Goal: Transaction & Acquisition: Purchase product/service

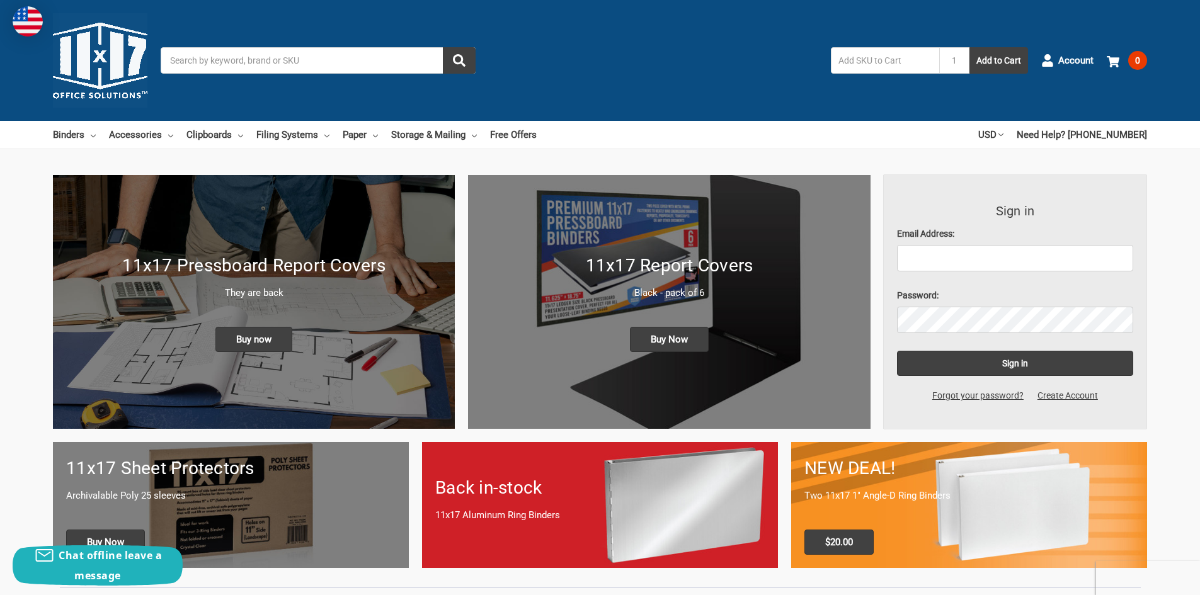
type input "[EMAIL_ADDRESS][DOMAIN_NAME]"
click at [875, 67] on input "text" at bounding box center [885, 60] width 108 height 26
type input "clip board"
click at [969, 47] on button "Add to Cart" at bounding box center [998, 60] width 59 height 26
click at [1074, 55] on span "Account" at bounding box center [1075, 61] width 35 height 14
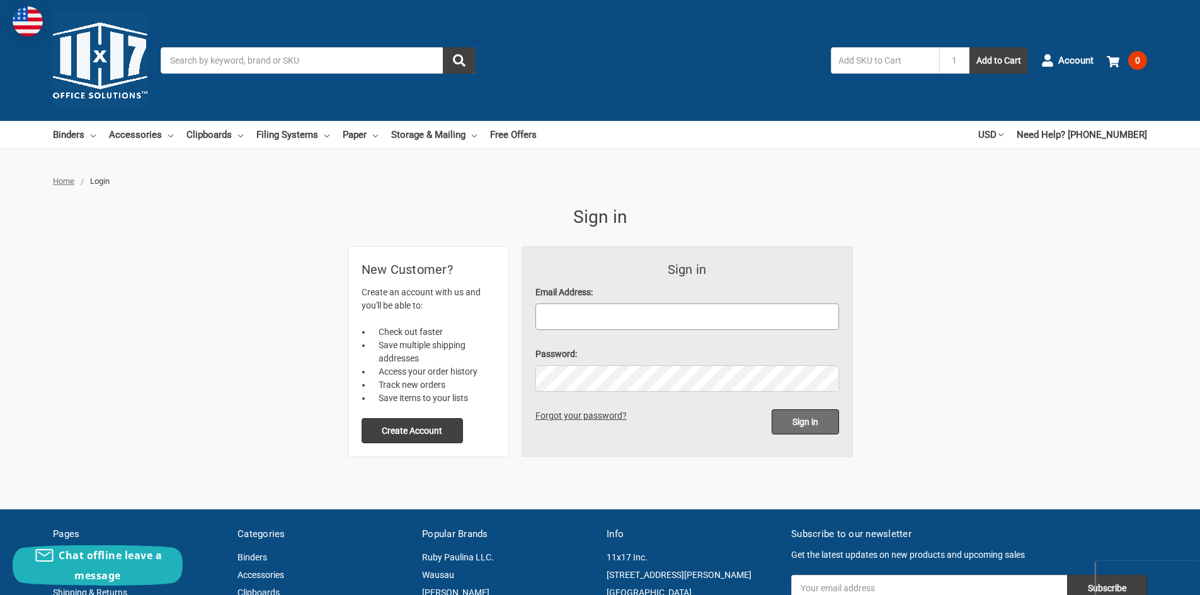
type input "[EMAIL_ADDRESS][DOMAIN_NAME]"
click at [807, 418] on input "Sign in" at bounding box center [804, 421] width 67 height 25
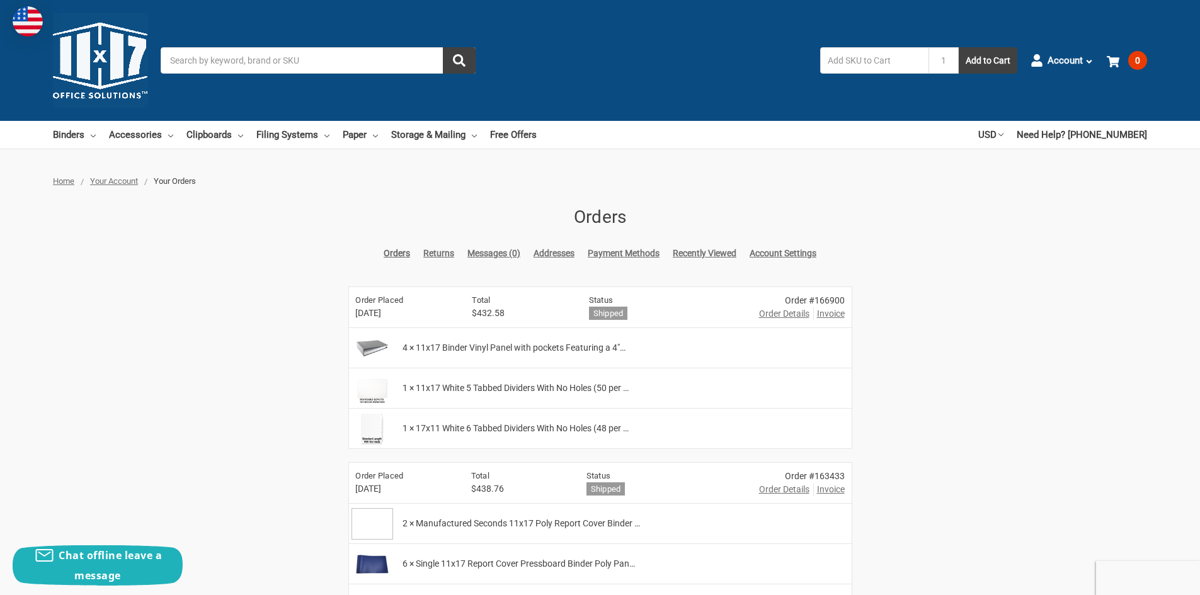
click at [205, 53] on input "Search" at bounding box center [318, 60] width 315 height 26
type input "clip board"
click at [443, 47] on button "submit" at bounding box center [459, 60] width 33 height 26
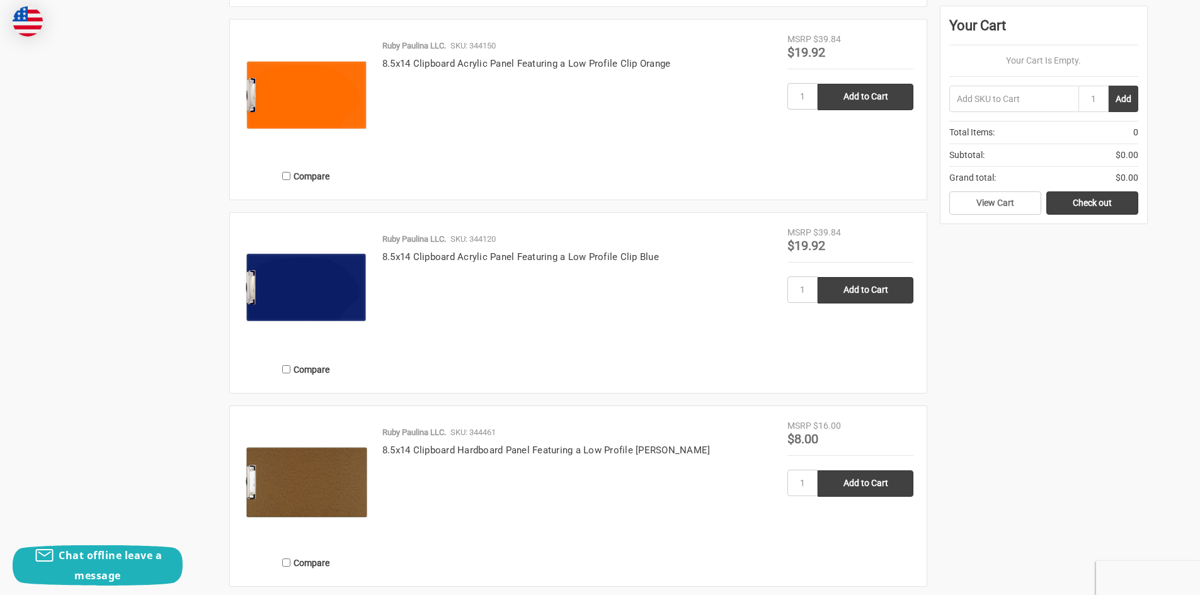
scroll to position [2582, 0]
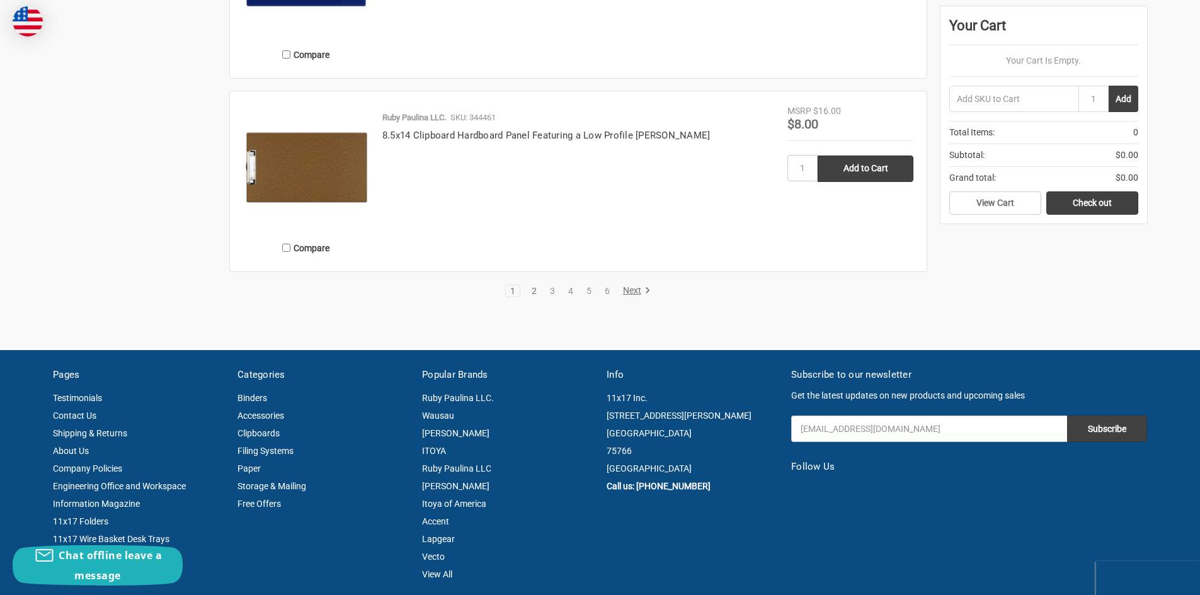
click at [530, 290] on link "2" at bounding box center [534, 291] width 14 height 9
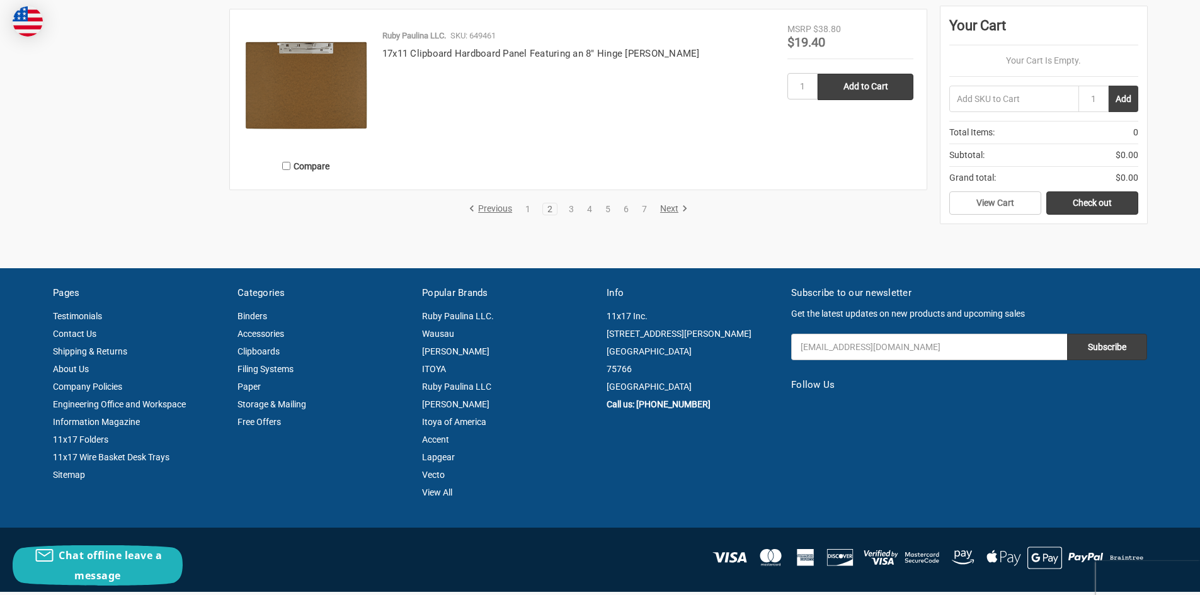
scroll to position [2497, 0]
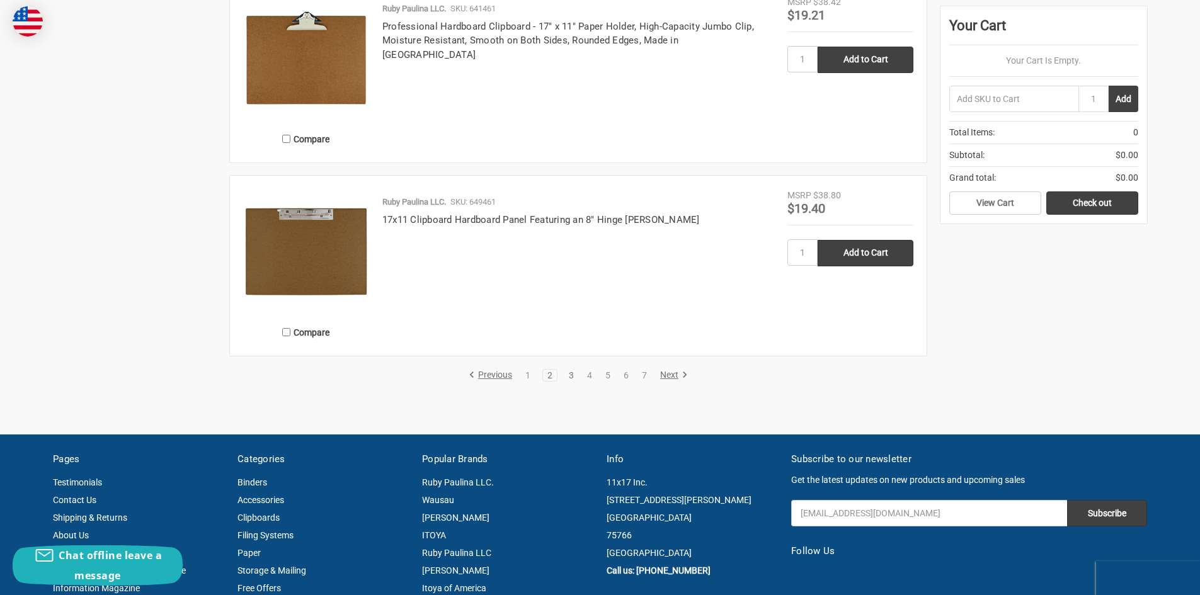
click at [571, 375] on link "3" at bounding box center [571, 375] width 14 height 9
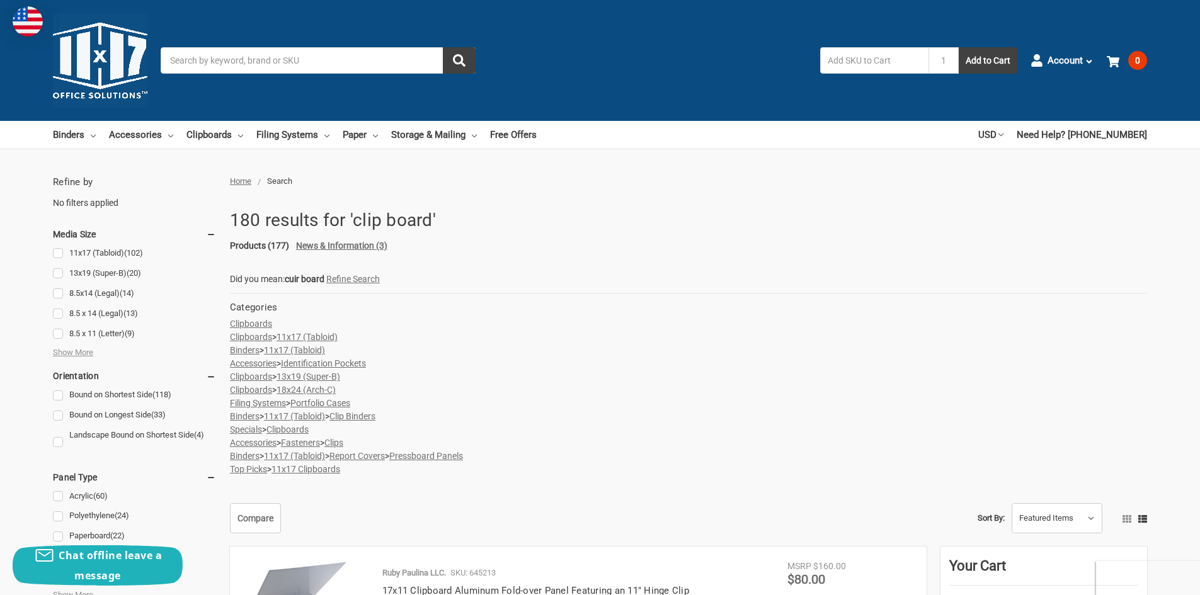
click at [218, 65] on input "Search" at bounding box center [318, 60] width 315 height 26
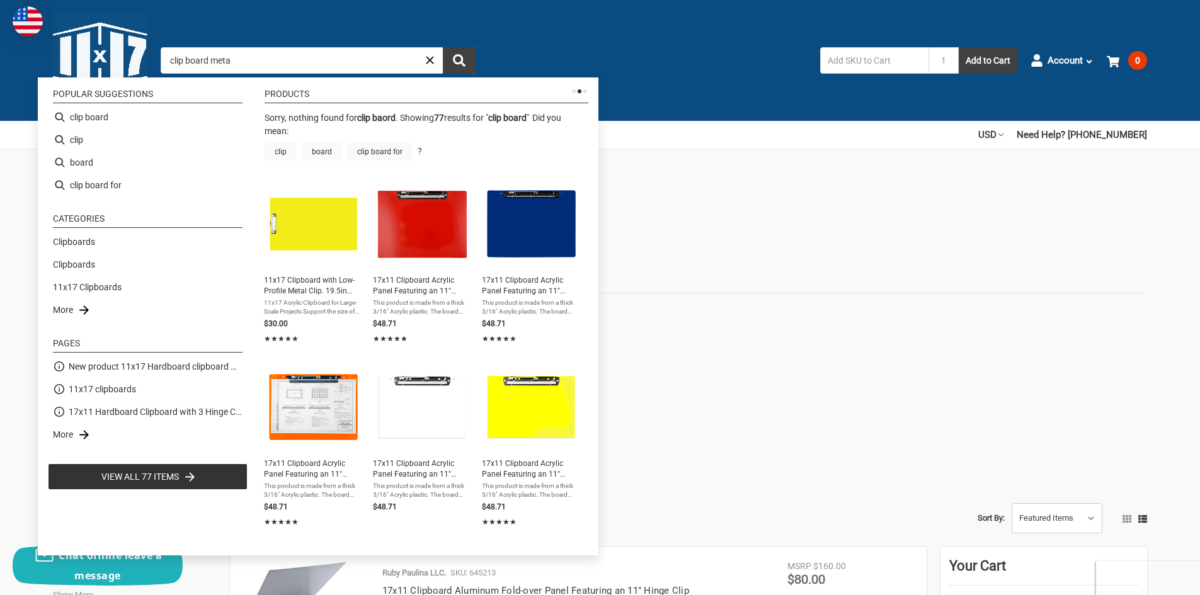
type input "clip board metal"
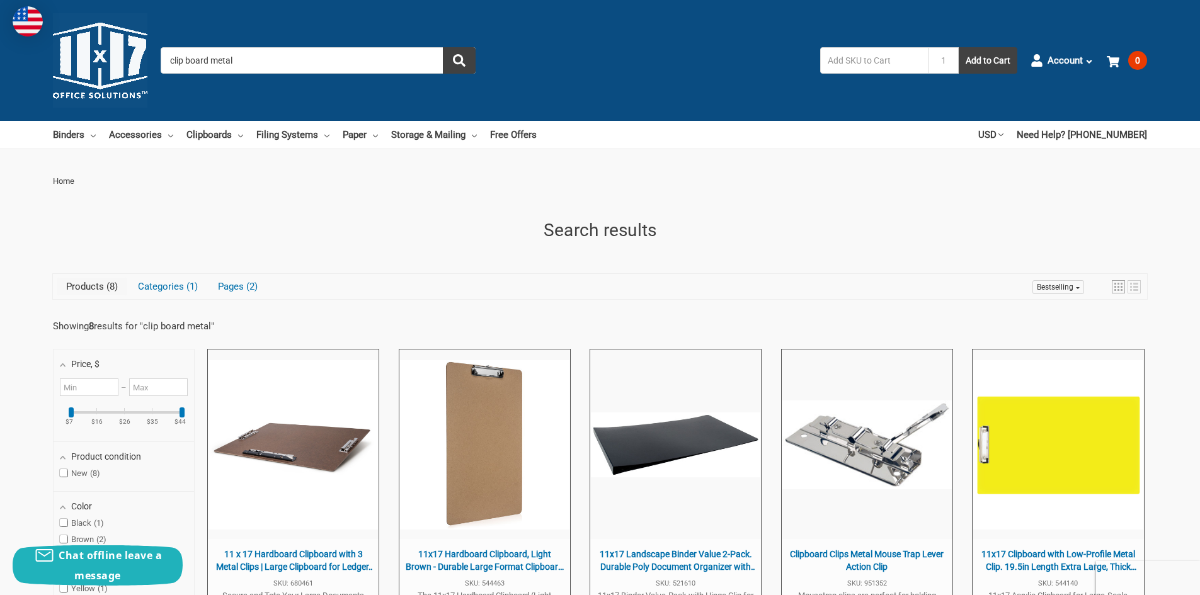
click at [247, 60] on input "clip board metal" at bounding box center [318, 60] width 315 height 26
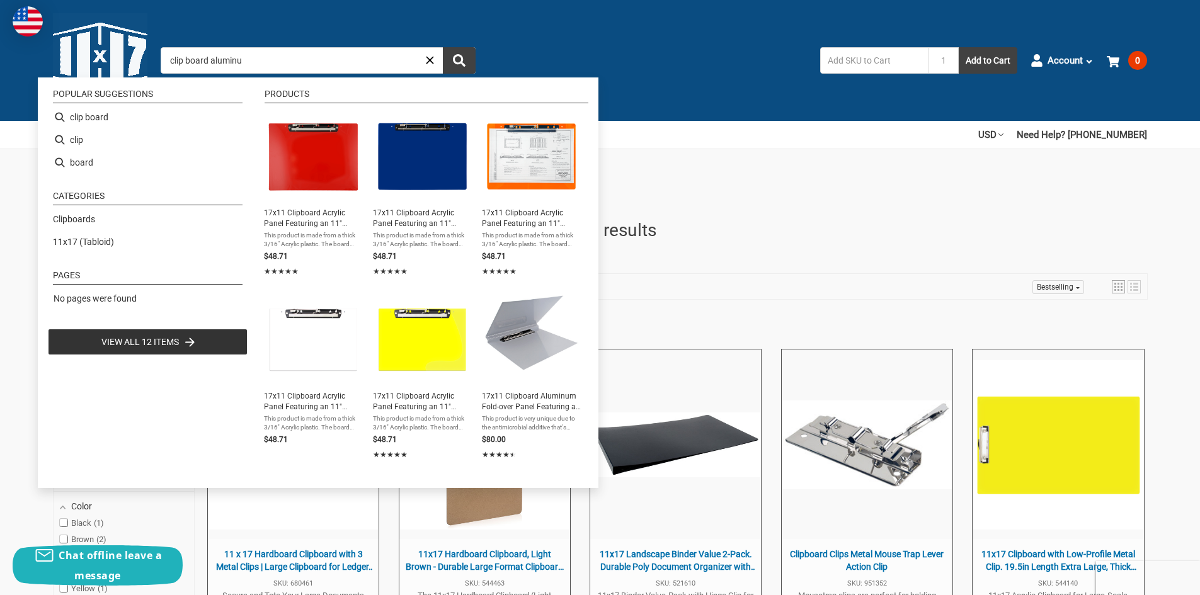
type input "clip board aluminum"
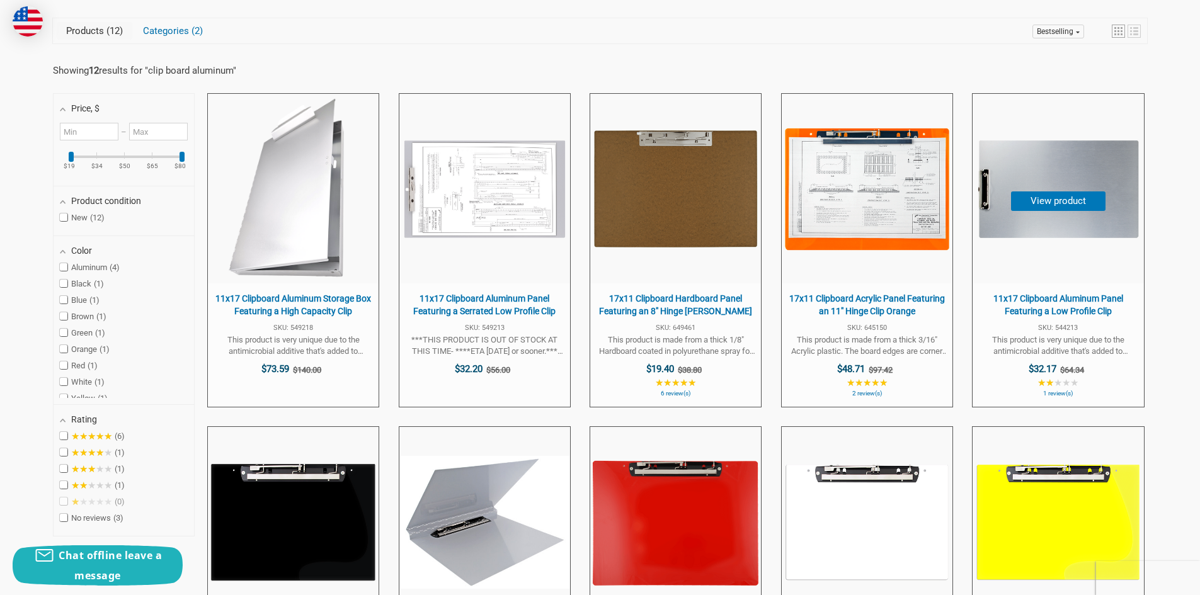
scroll to position [252, 0]
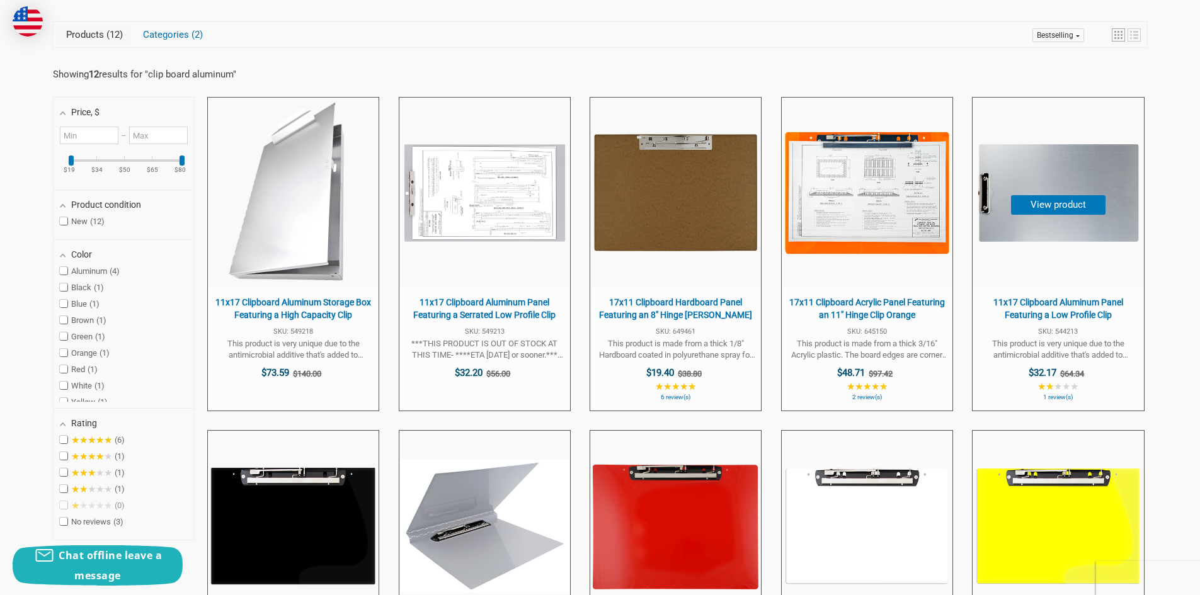
click at [1050, 198] on button "View product" at bounding box center [1058, 205] width 94 height 20
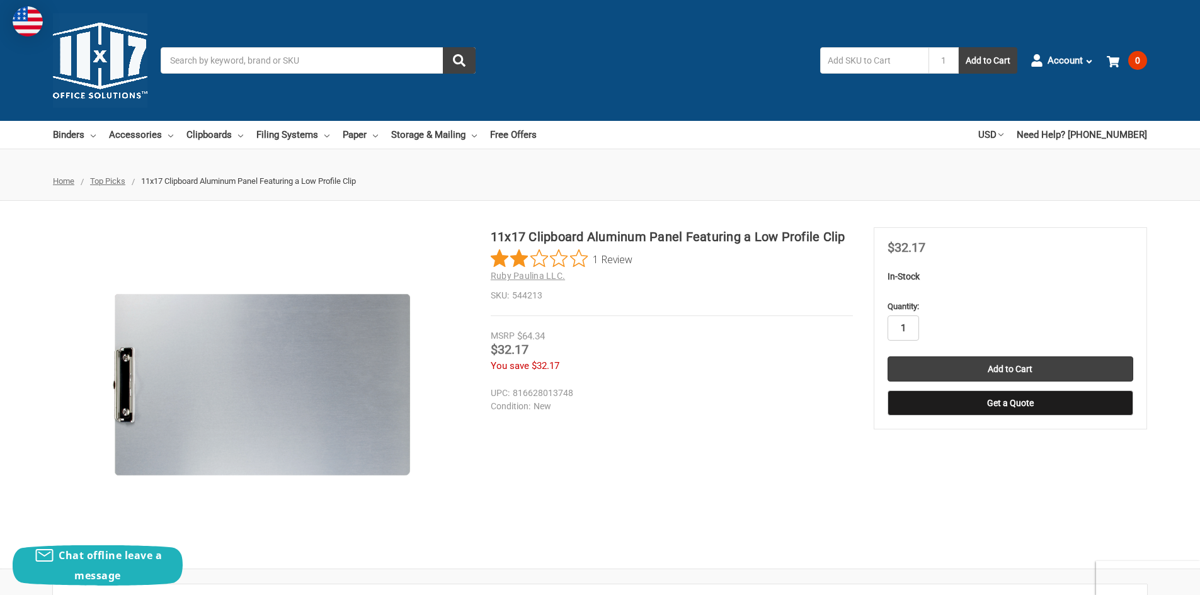
click at [908, 324] on input "1" at bounding box center [902, 327] width 31 height 25
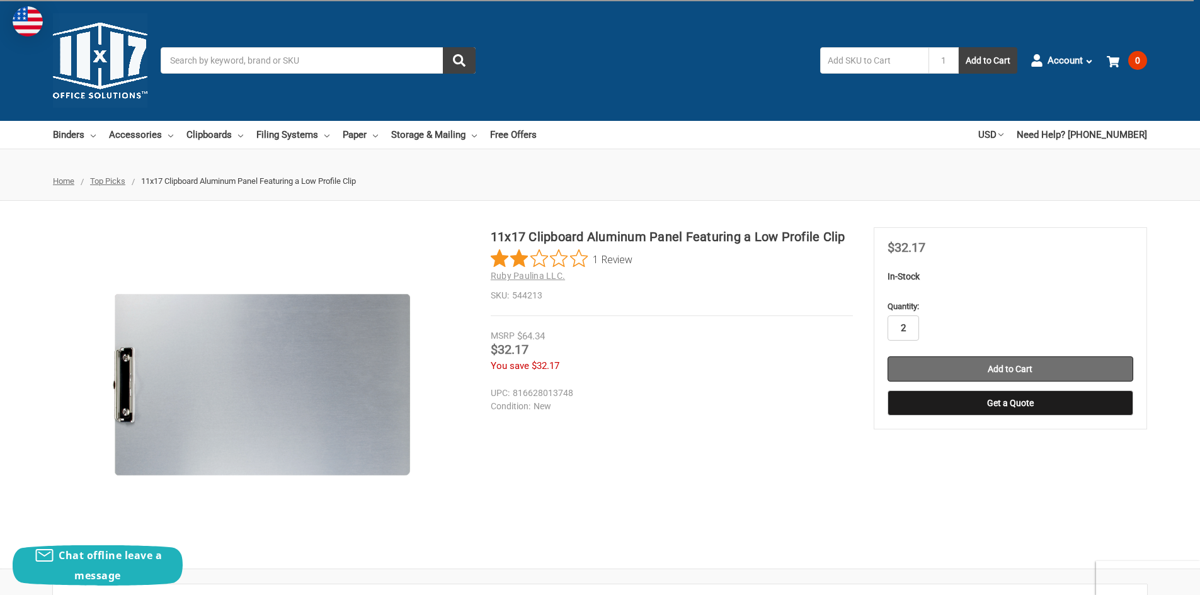
type input "2"
click at [1027, 368] on input "Add to Cart" at bounding box center [1010, 368] width 246 height 25
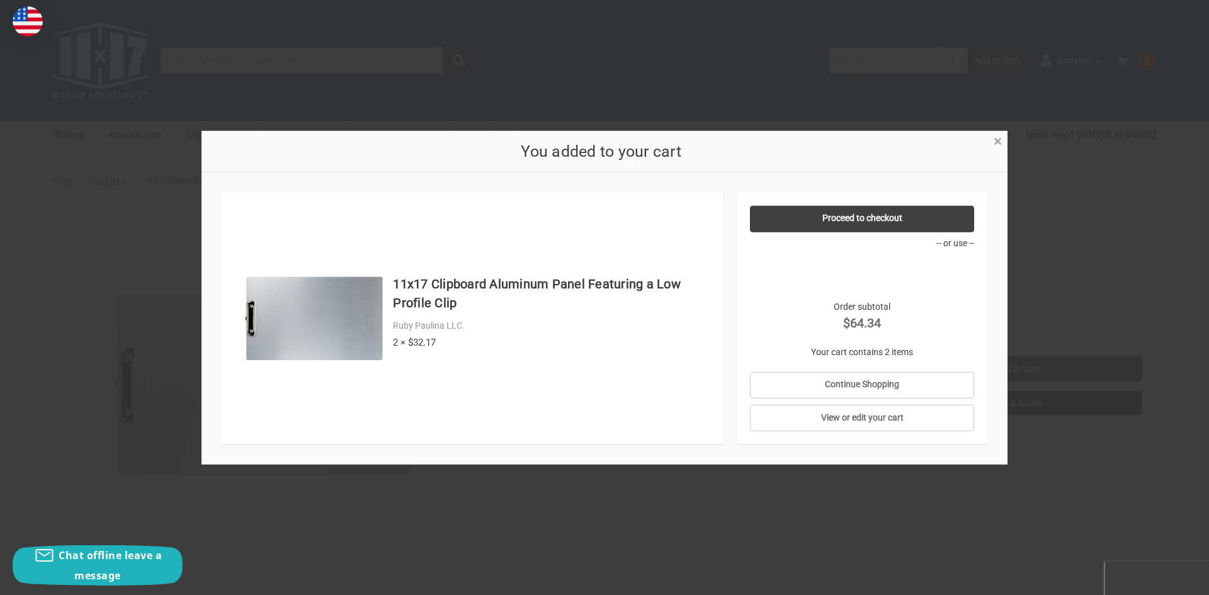
click at [996, 140] on span "×" at bounding box center [998, 141] width 8 height 18
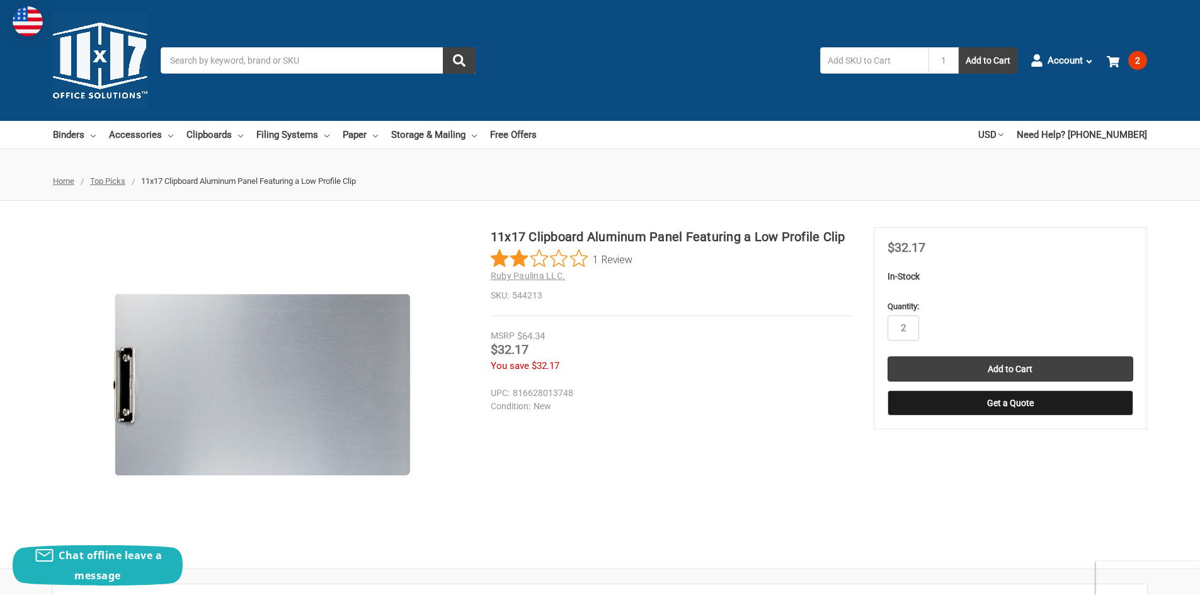
click at [242, 52] on input "Search" at bounding box center [318, 60] width 315 height 26
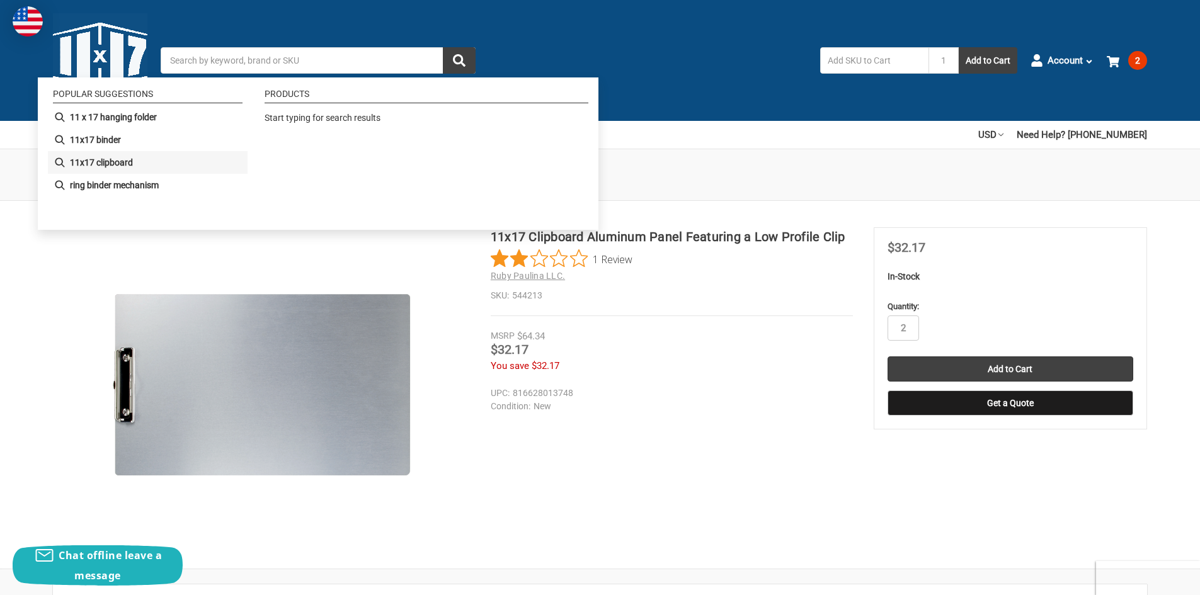
click at [86, 162] on b "11x17 clipboard" at bounding box center [101, 162] width 63 height 13
type input "11x17 clipboard"
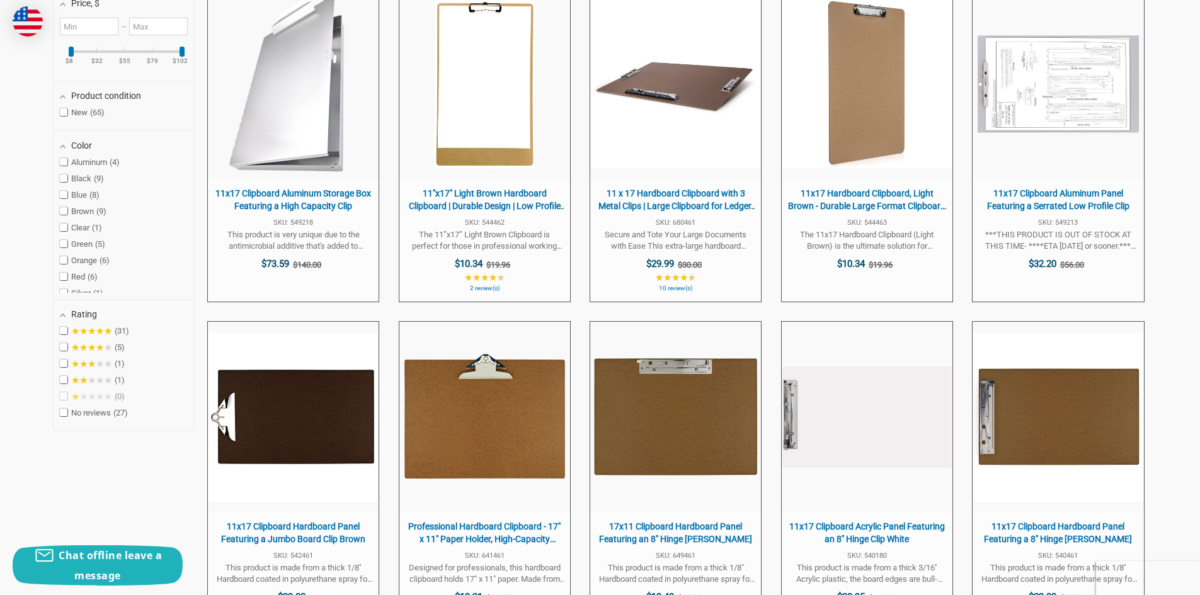
scroll to position [189, 0]
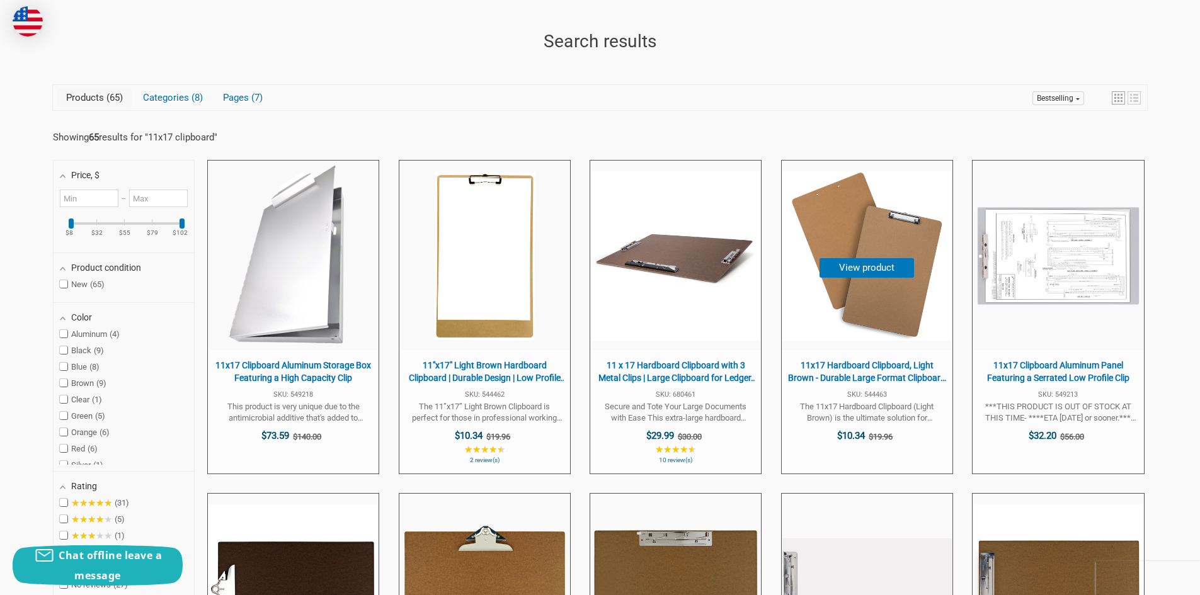
click at [899, 288] on img "11x17 Hardboard Clipboard, Light Brown - Durable Large Format Clipboard with St…" at bounding box center [866, 255] width 169 height 169
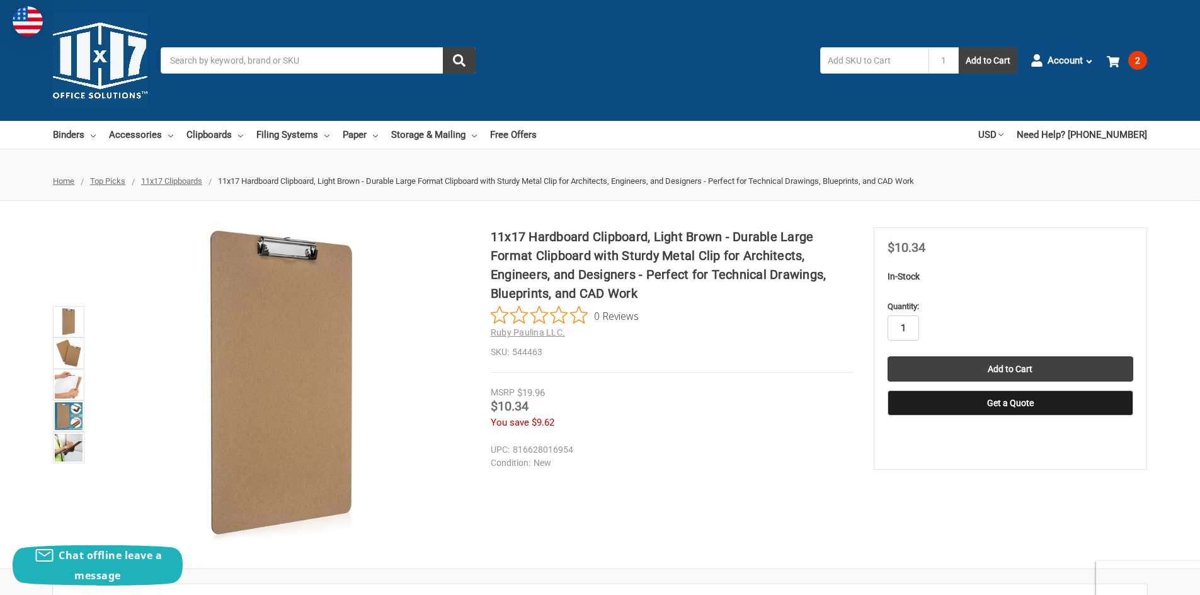
click at [906, 326] on input "1" at bounding box center [902, 327] width 31 height 25
type input "4"
click at [1005, 366] on input "Add to Cart" at bounding box center [1010, 368] width 246 height 25
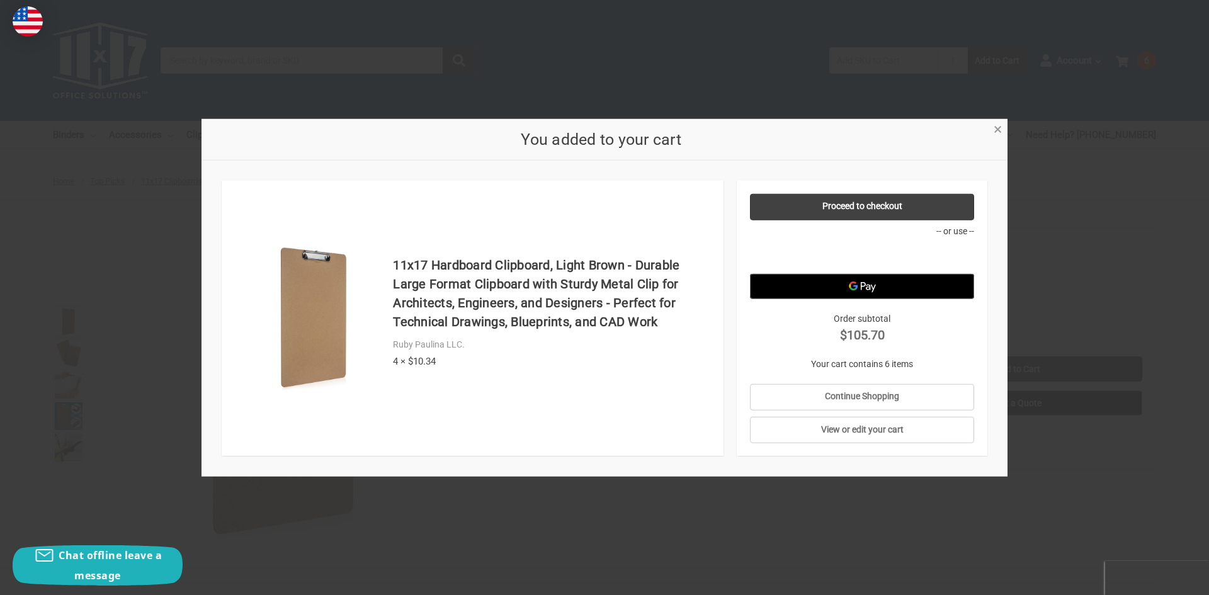
click at [999, 128] on span "×" at bounding box center [998, 129] width 8 height 18
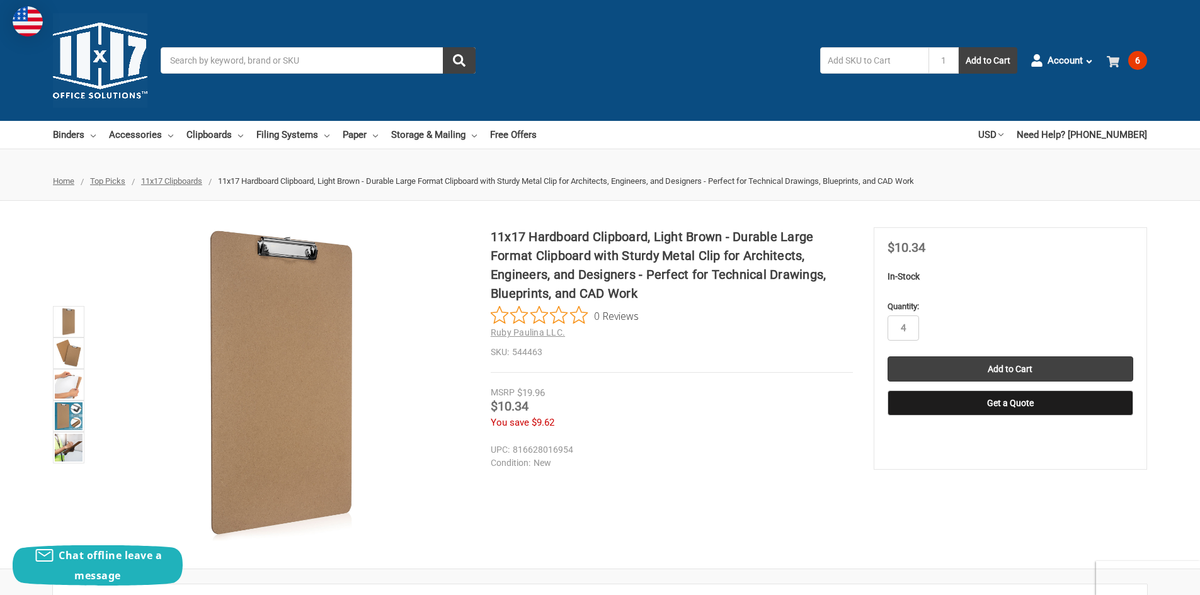
click at [1132, 57] on span "6" at bounding box center [1137, 60] width 19 height 19
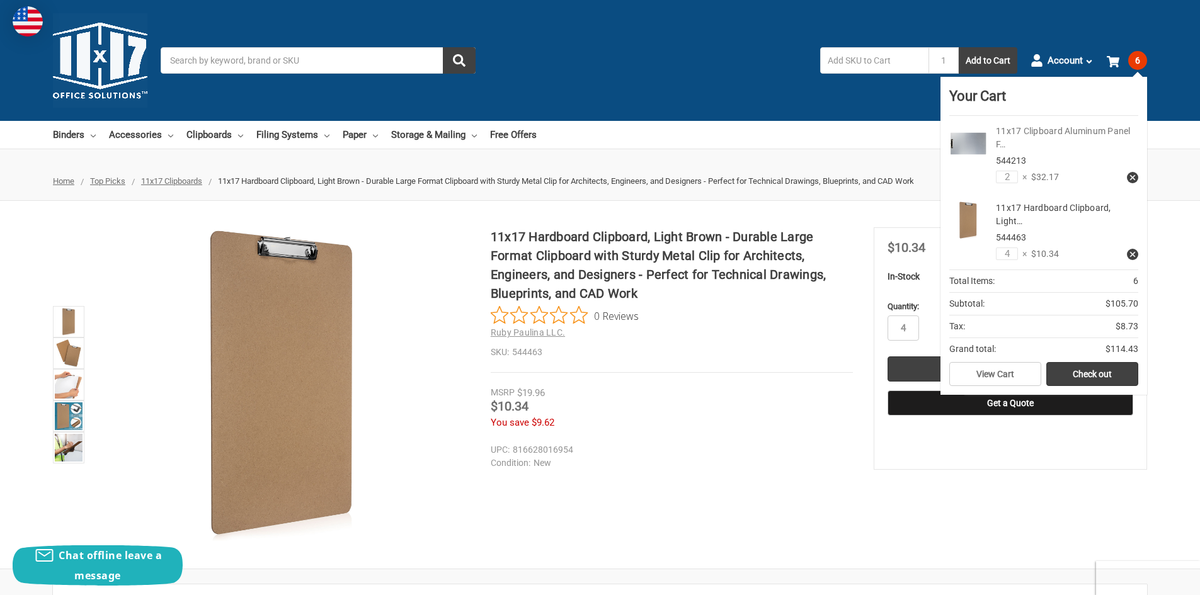
click at [1012, 132] on link "11x17 Clipboard Aluminum Panel F…" at bounding box center [1063, 137] width 135 height 23
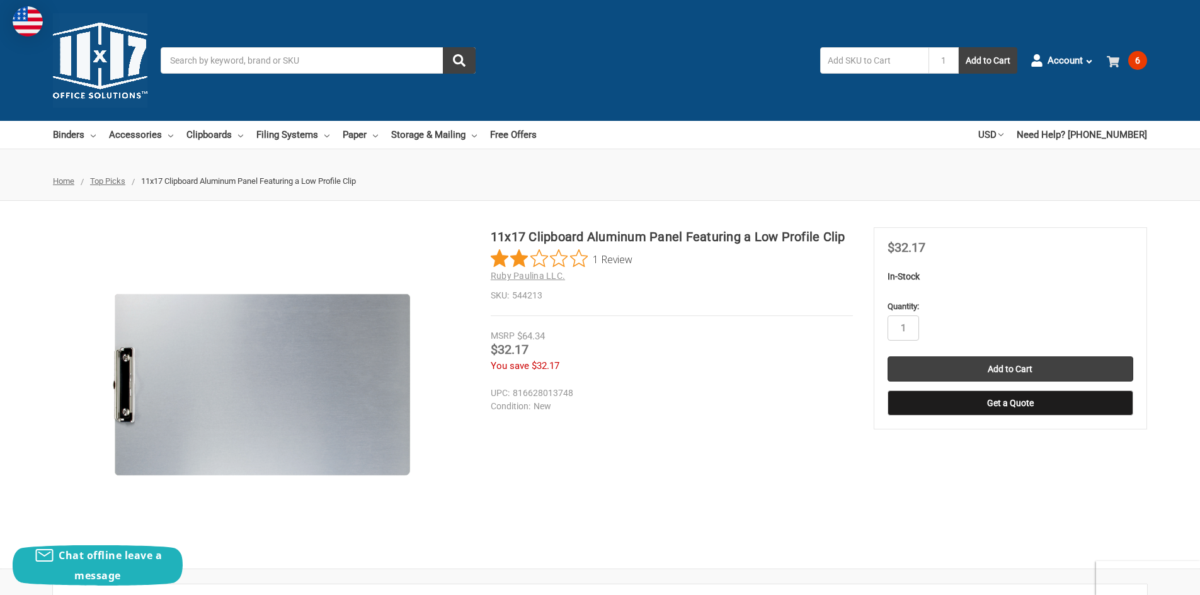
click at [1119, 59] on span at bounding box center [1114, 60] width 17 height 13
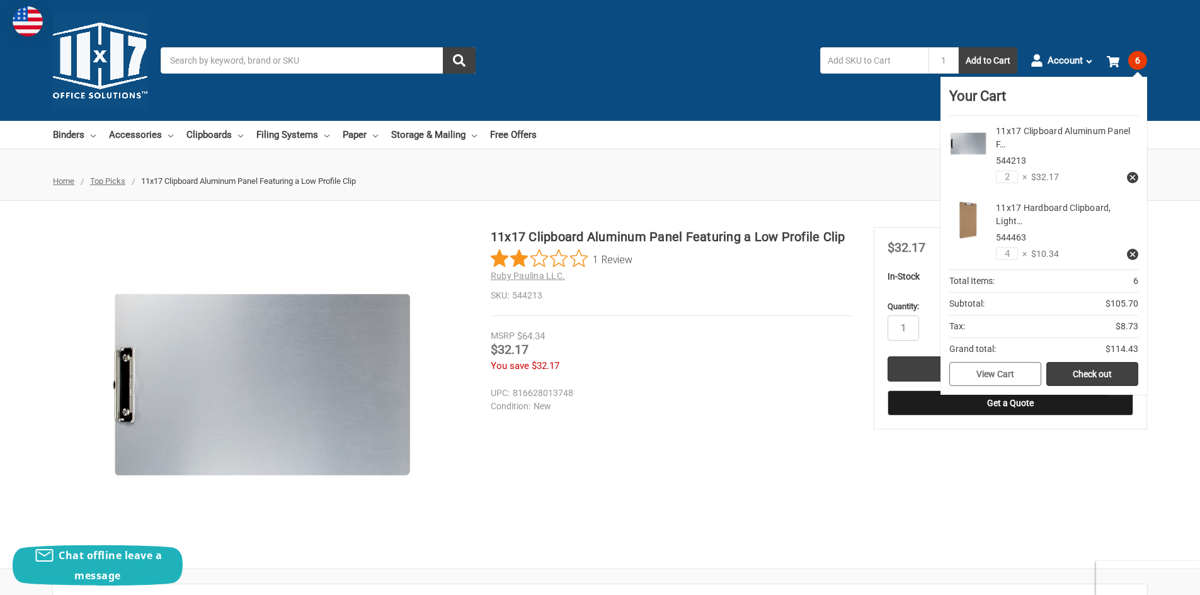
click at [1004, 373] on link "View Cart" at bounding box center [995, 374] width 92 height 24
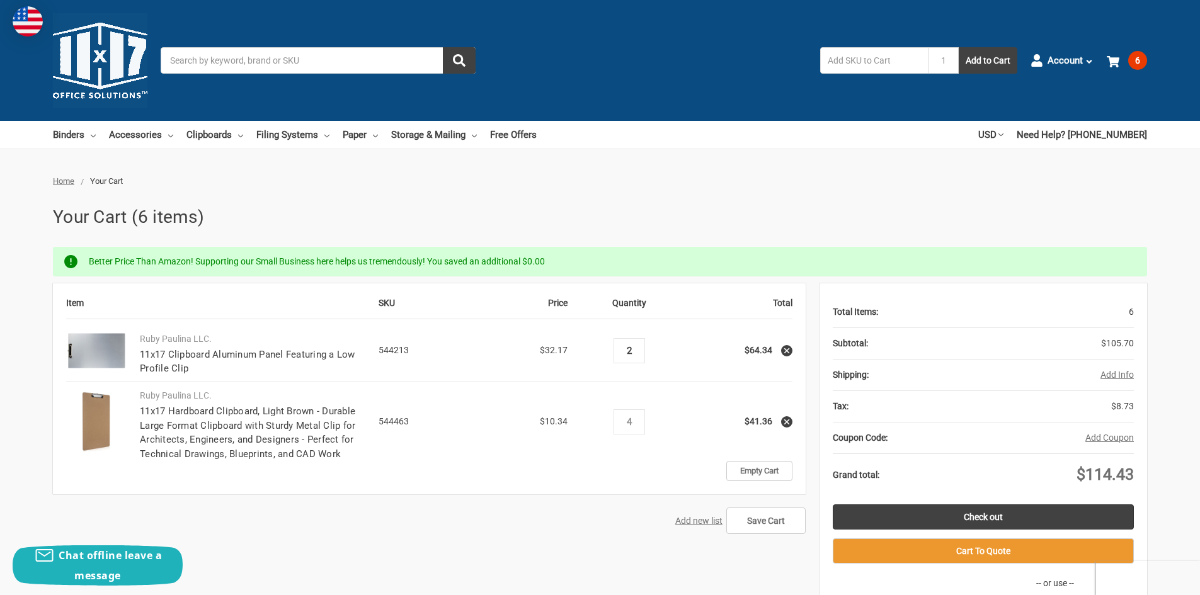
click at [631, 348] on input "2" at bounding box center [629, 350] width 22 height 11
type input "1"
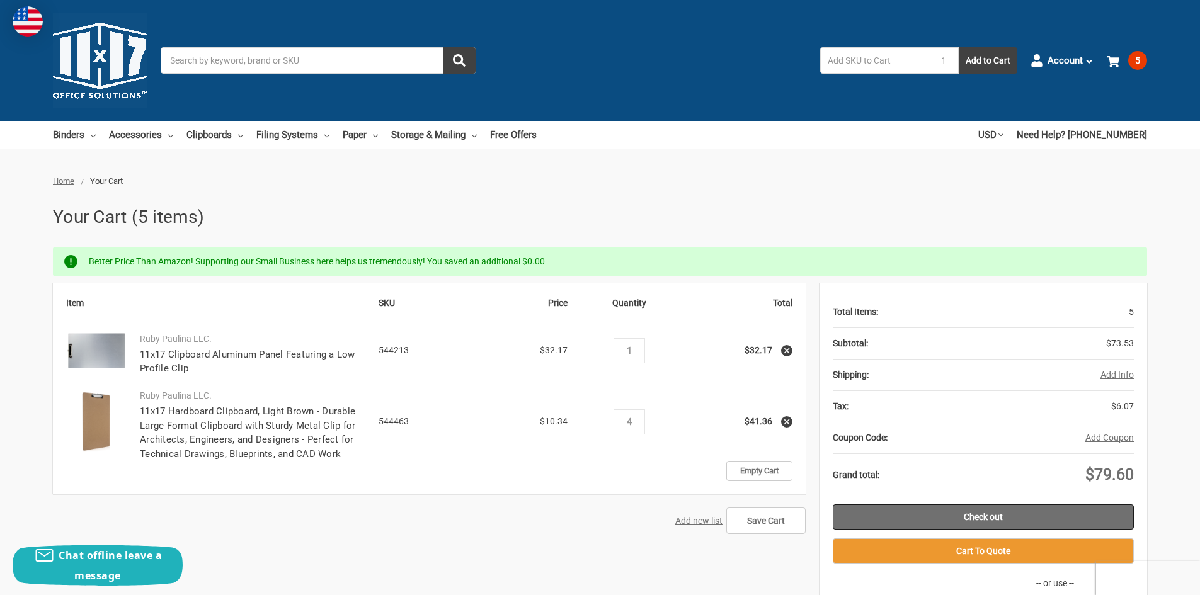
click at [977, 516] on link "Check out" at bounding box center [982, 516] width 301 height 25
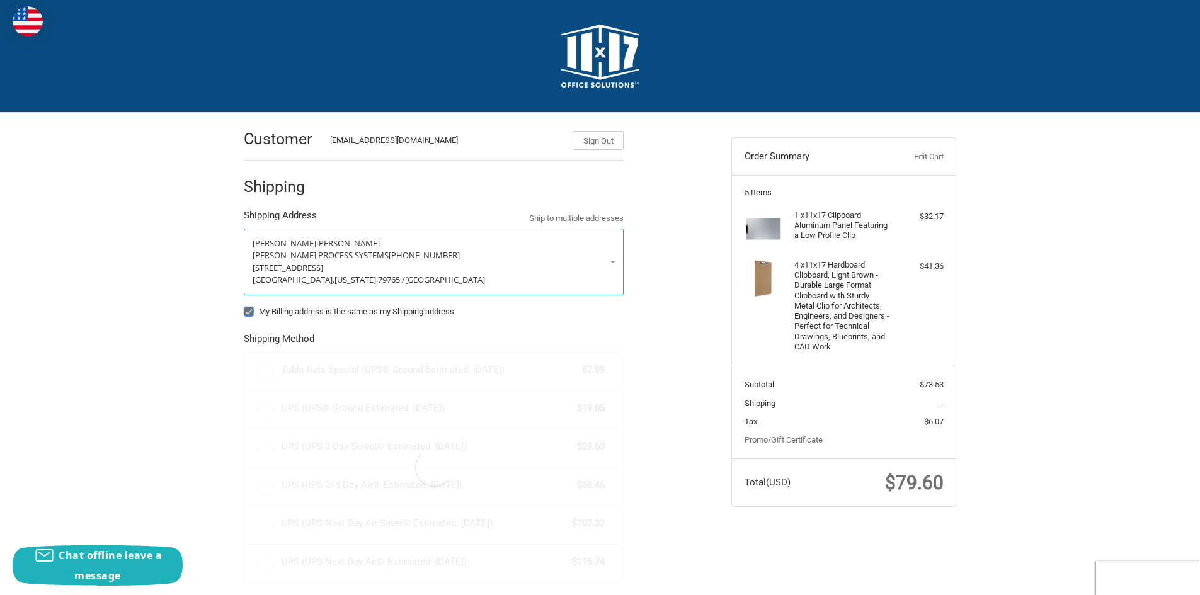
radio input "true"
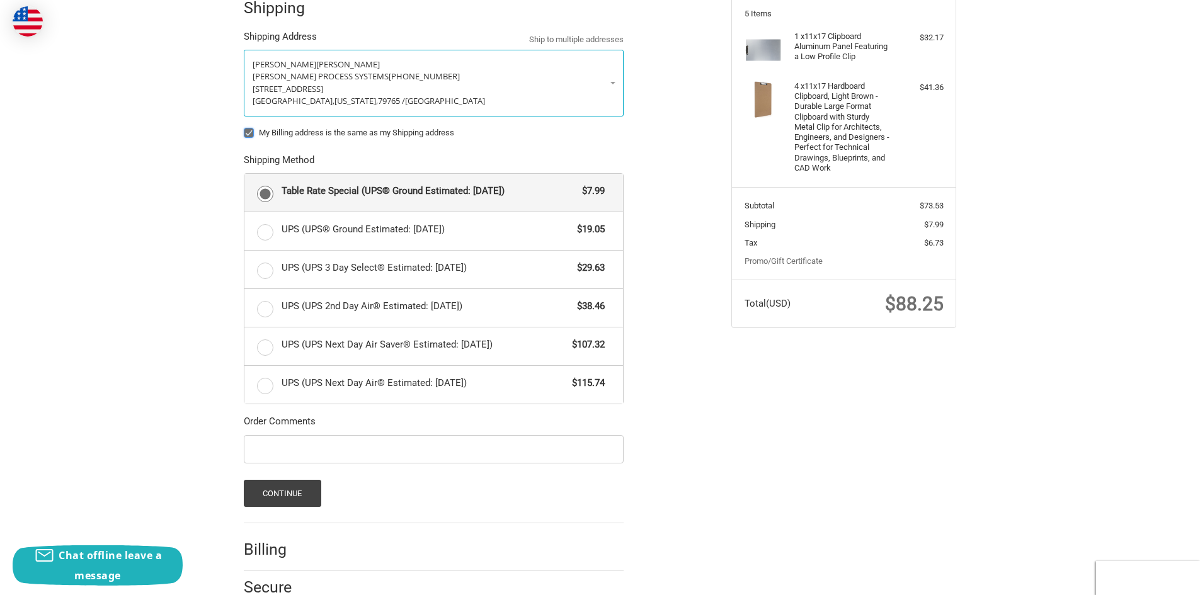
scroll to position [227, 0]
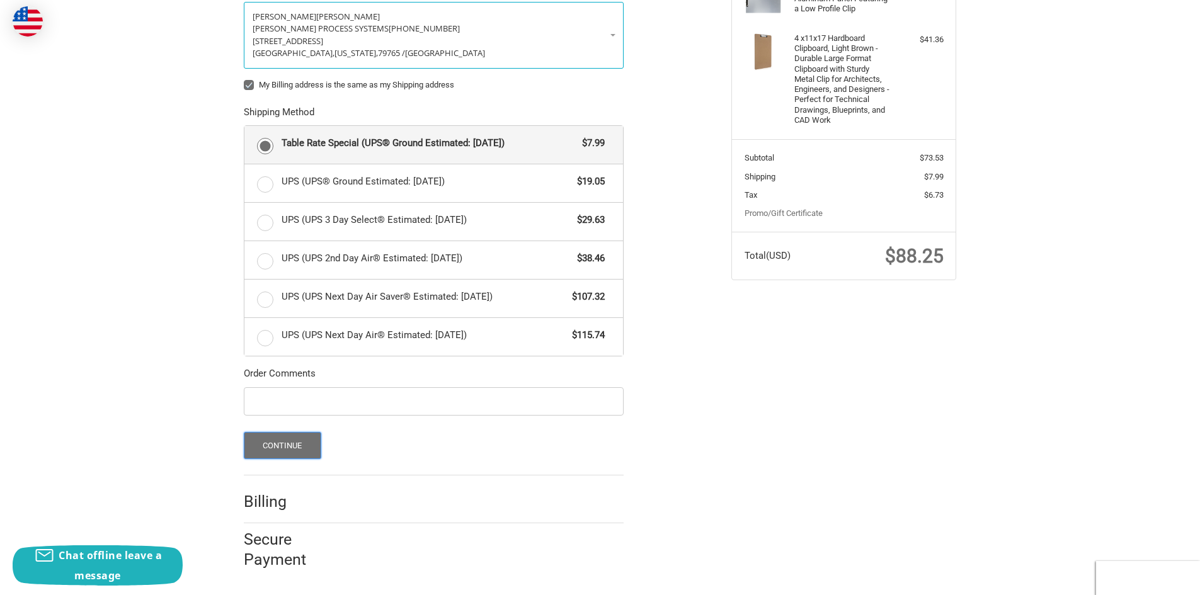
click at [282, 443] on button "Continue" at bounding box center [282, 445] width 77 height 27
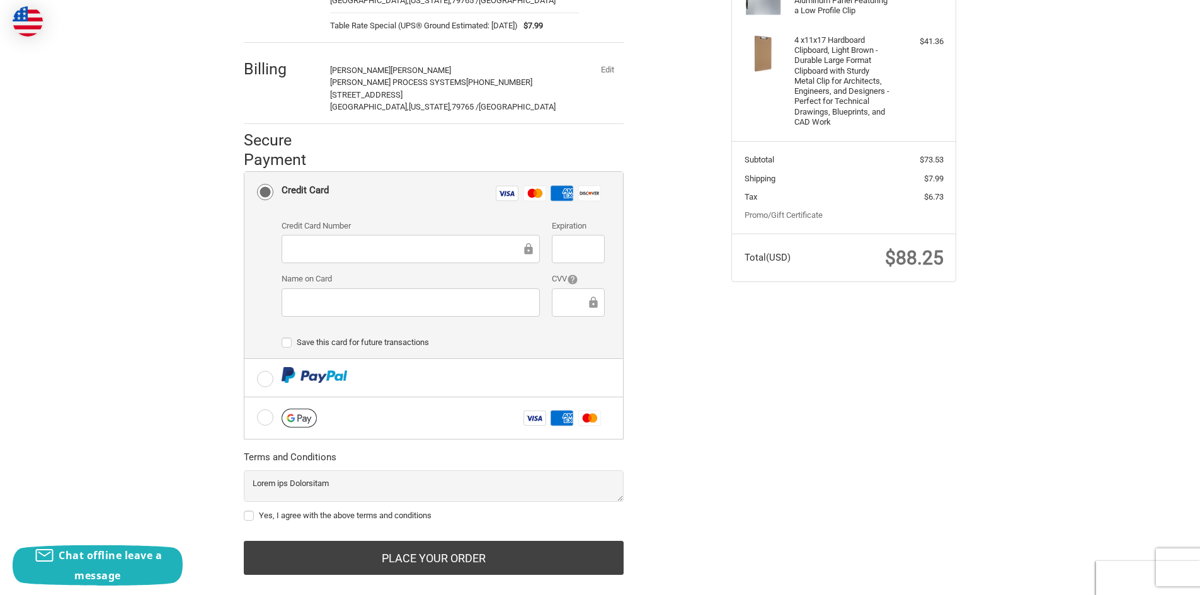
scroll to position [245, 0]
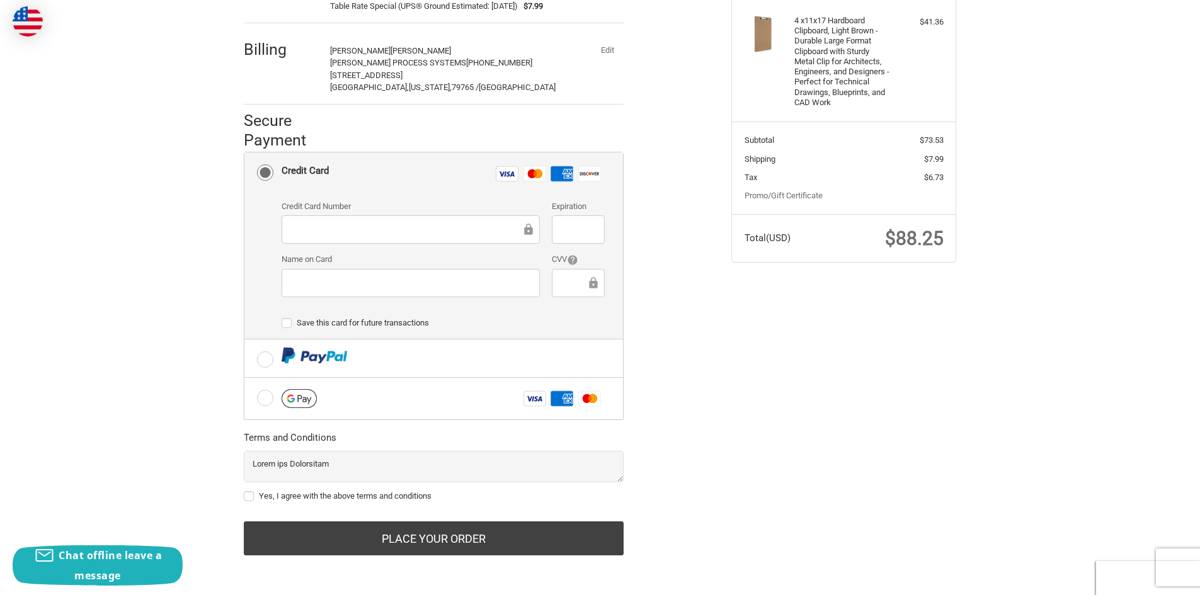
click at [983, 361] on div "Customer [EMAIL_ADDRESS][DOMAIN_NAME] Sign Out Shipping [PERSON_NAME] PROCESS S…" at bounding box center [600, 225] width 1200 height 715
click at [885, 353] on div "Customer [EMAIL_ADDRESS][DOMAIN_NAME] Sign Out Shipping [PERSON_NAME] PROCESS S…" at bounding box center [600, 225] width 756 height 715
click at [251, 497] on label "Yes, I agree with the above terms and conditions" at bounding box center [434, 496] width 380 height 10
click at [244, 491] on input "Yes, I agree with the above terms and conditions" at bounding box center [244, 490] width 1 height 1
checkbox input "true"
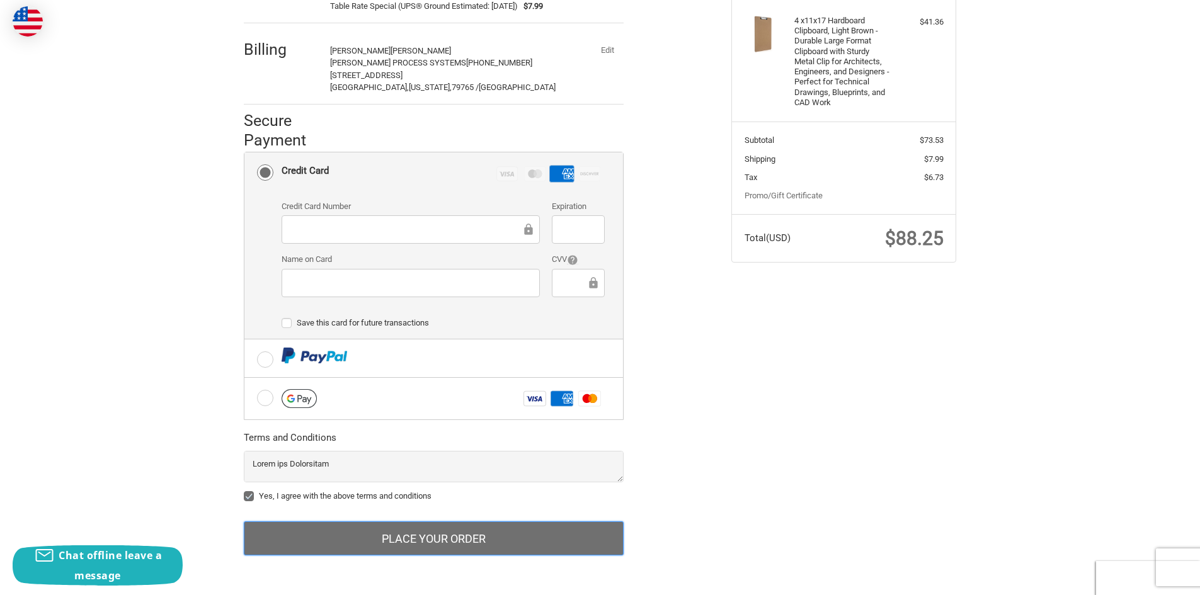
click at [429, 540] on button "Place Your Order" at bounding box center [434, 538] width 380 height 34
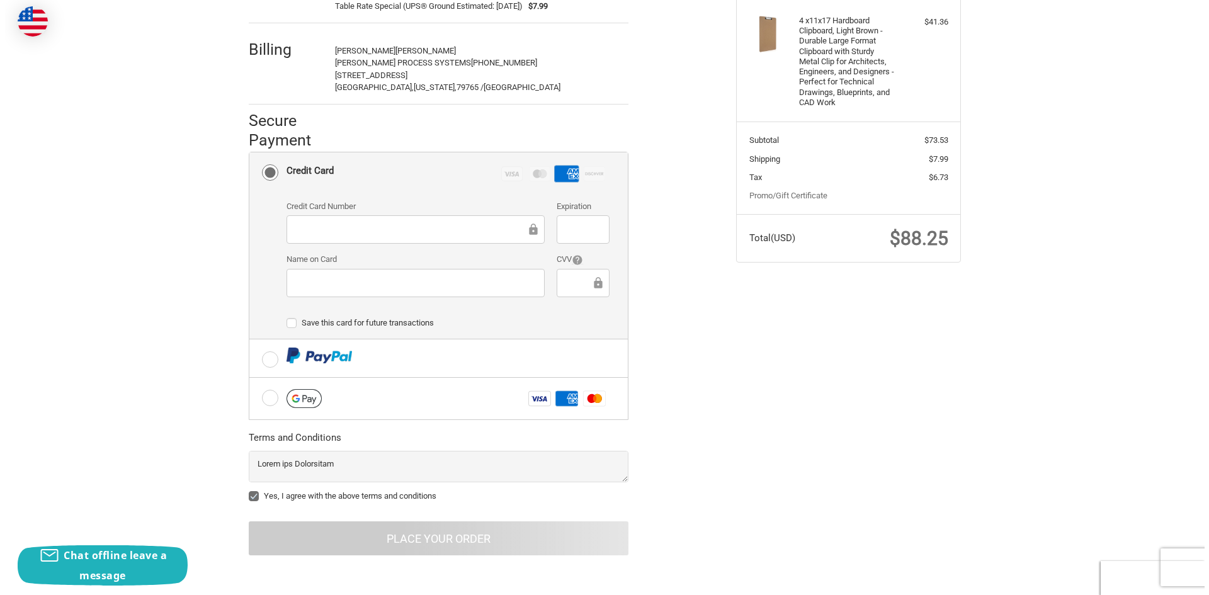
scroll to position [0, 0]
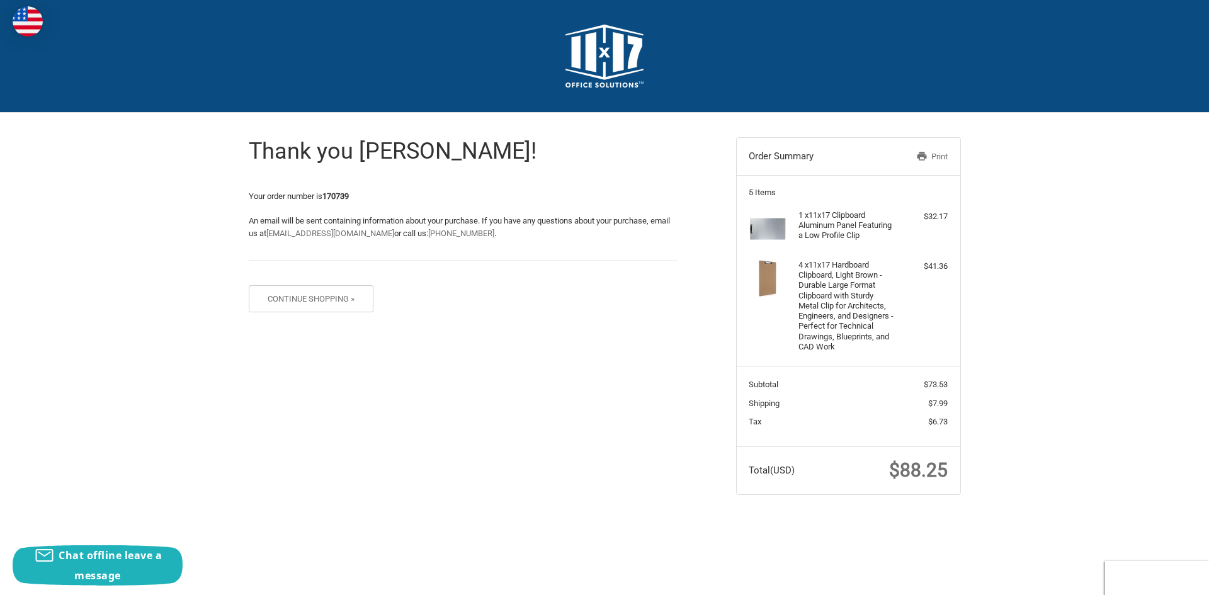
click at [937, 155] on link "Print" at bounding box center [915, 157] width 65 height 13
